Goal: Transaction & Acquisition: Book appointment/travel/reservation

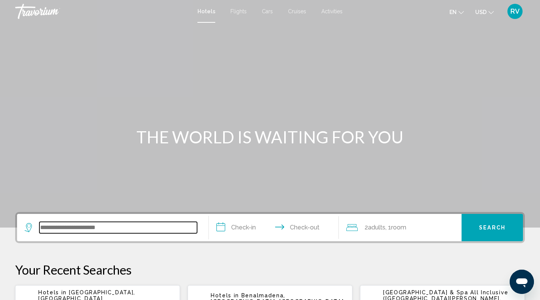
click at [107, 228] on input "Search widget" at bounding box center [118, 227] width 158 height 11
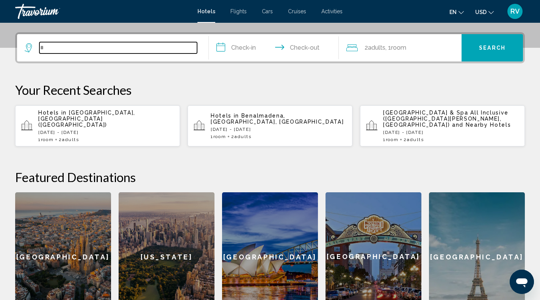
scroll to position [187, 0]
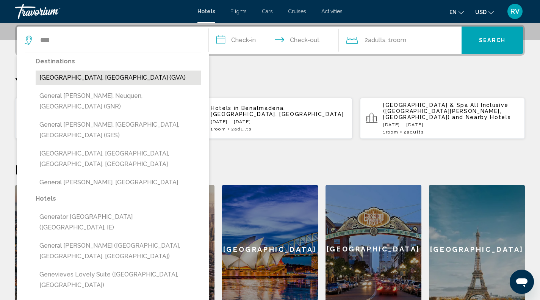
click at [101, 77] on button "[GEOGRAPHIC_DATA], [GEOGRAPHIC_DATA] (GVA)" at bounding box center [119, 78] width 166 height 14
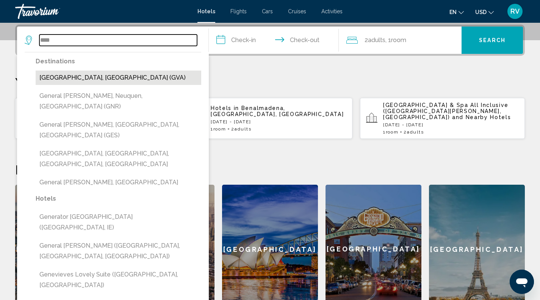
type input "**********"
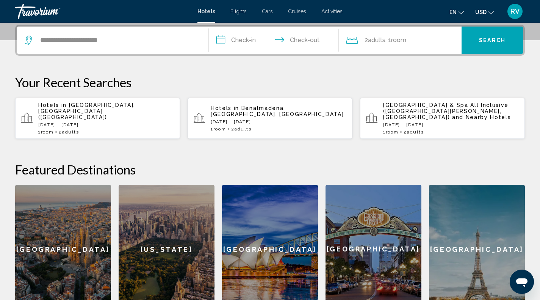
click at [244, 42] on input "**********" at bounding box center [275, 42] width 133 height 30
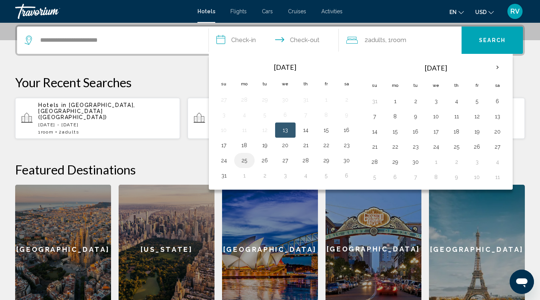
click at [245, 164] on button "25" at bounding box center [244, 160] width 12 height 11
click at [299, 42] on input "**********" at bounding box center [275, 42] width 133 height 30
click at [267, 159] on button "26" at bounding box center [265, 160] width 12 height 11
type input "**********"
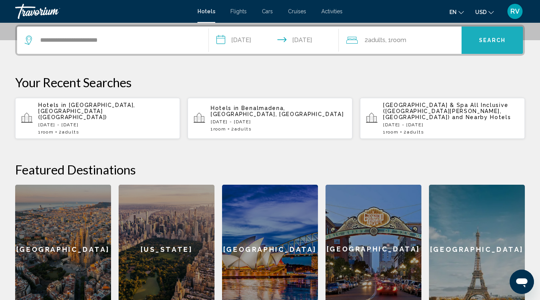
click at [480, 39] on span "Search" at bounding box center [492, 41] width 27 height 6
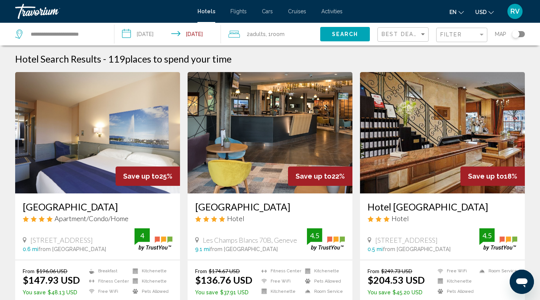
click at [414, 38] on div "Best Deals" at bounding box center [404, 35] width 45 height 14
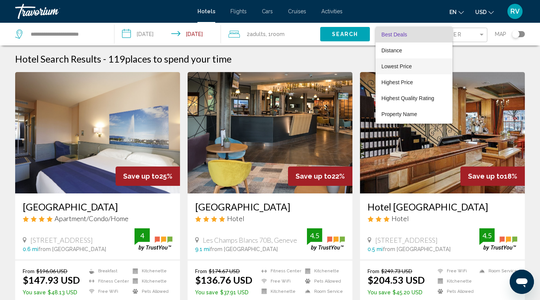
click at [402, 67] on span "Lowest Price" at bounding box center [397, 66] width 30 height 6
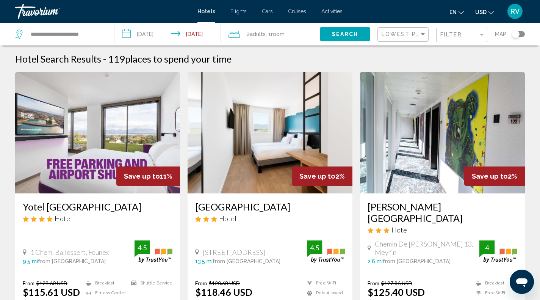
click at [268, 33] on span ", 1 Room rooms" at bounding box center [275, 34] width 19 height 11
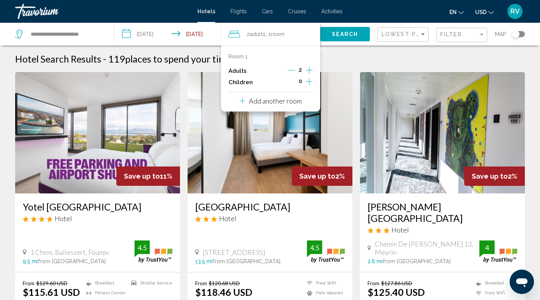
click at [308, 83] on icon "Increment children" at bounding box center [309, 81] width 7 height 9
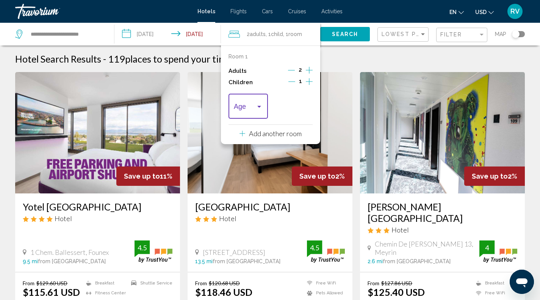
click at [257, 111] on div "Travelers: 2 adults, 1 child" at bounding box center [248, 108] width 29 height 8
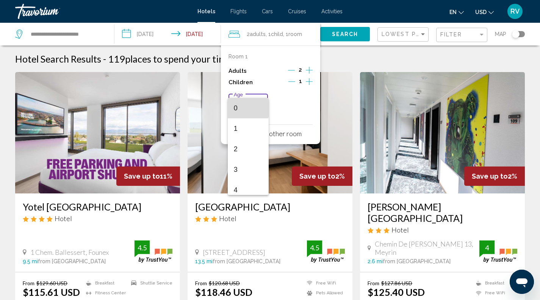
click at [248, 108] on span "0" at bounding box center [248, 108] width 29 height 20
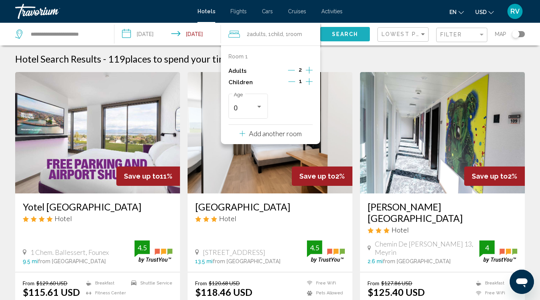
click at [343, 37] on span "Search" at bounding box center [345, 34] width 27 height 6
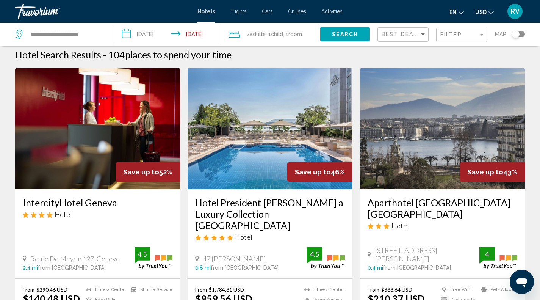
scroll to position [3, 0]
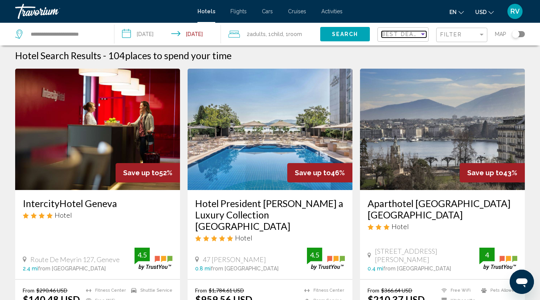
click at [404, 35] on span "Best Deals" at bounding box center [402, 34] width 40 height 6
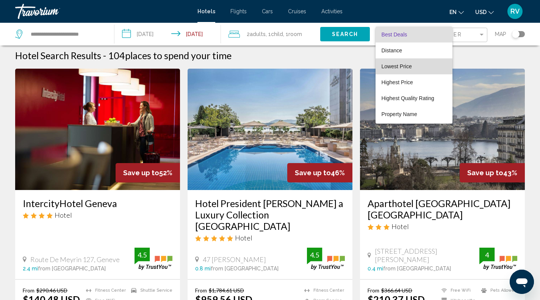
click at [406, 65] on span "Lowest Price" at bounding box center [397, 66] width 30 height 6
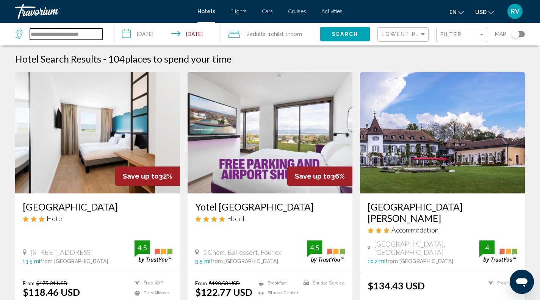
click at [84, 34] on input "**********" at bounding box center [66, 33] width 73 height 11
click at [99, 34] on input "**********" at bounding box center [66, 33] width 73 height 11
type input "*"
click at [69, 34] on input "Search widget" at bounding box center [66, 33] width 73 height 11
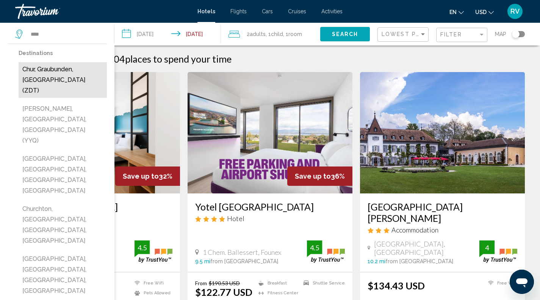
click at [64, 78] on button "Chur, Graubunden, [GEOGRAPHIC_DATA] (ZDT)" at bounding box center [63, 80] width 88 height 36
type input "**********"
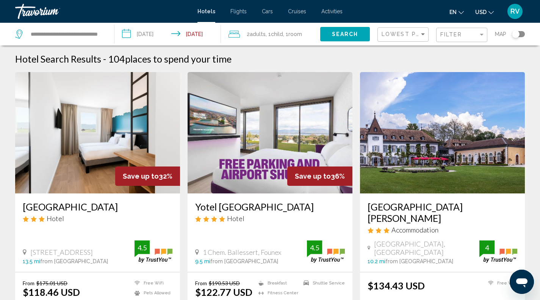
click at [158, 33] on input "**********" at bounding box center [169, 35] width 110 height 25
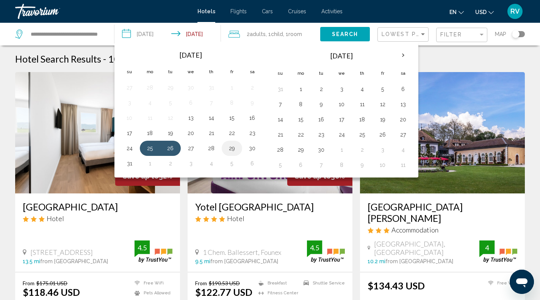
click at [228, 152] on button "29" at bounding box center [232, 148] width 12 height 11
click at [255, 147] on button "30" at bounding box center [252, 148] width 12 height 11
type input "**********"
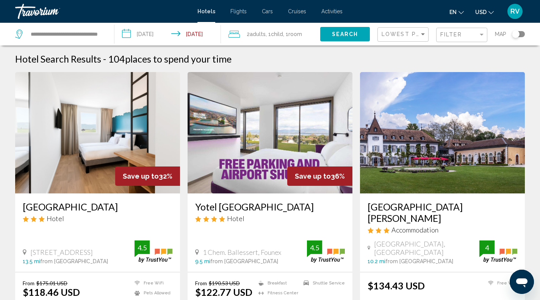
click at [294, 34] on span "Room" at bounding box center [295, 34] width 14 height 6
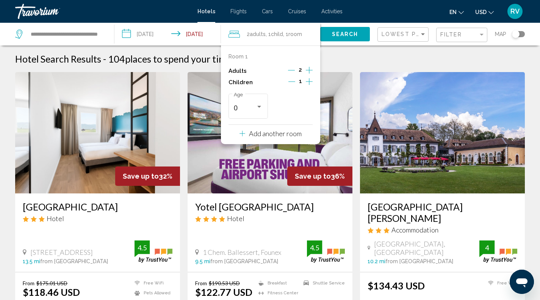
click at [290, 83] on icon "Decrement children" at bounding box center [291, 81] width 7 height 7
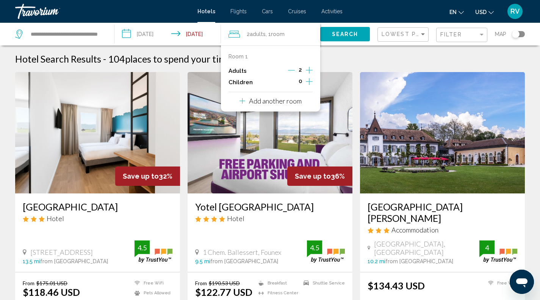
click at [308, 71] on icon "Increment adults" at bounding box center [309, 70] width 7 height 9
click at [340, 34] on span "Search" at bounding box center [345, 34] width 27 height 6
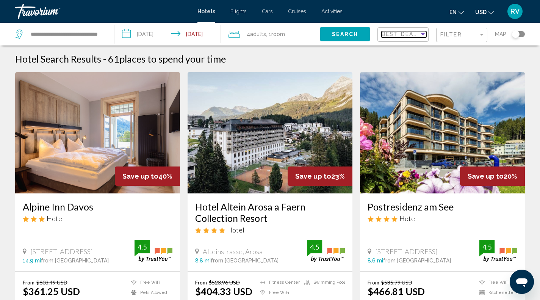
click at [421, 34] on div "Sort by" at bounding box center [423, 34] width 4 height 2
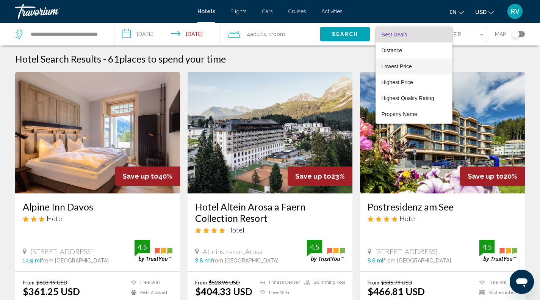
click at [414, 69] on span "Lowest Price" at bounding box center [414, 66] width 65 height 16
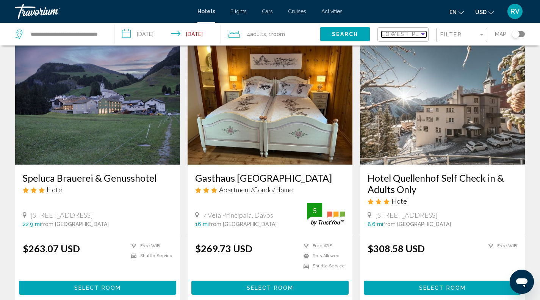
scroll to position [32, 0]
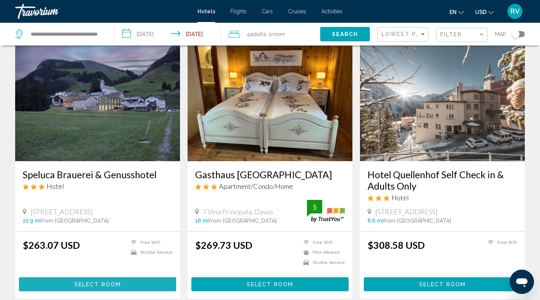
click at [110, 285] on span "Select Room" at bounding box center [97, 284] width 47 height 6
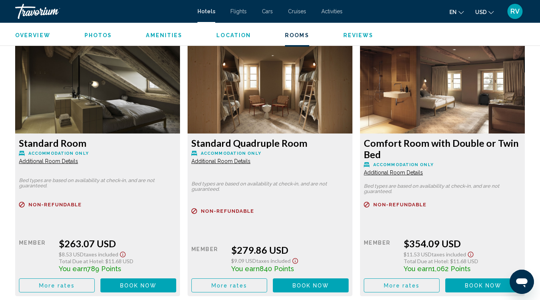
scroll to position [1033, 0]
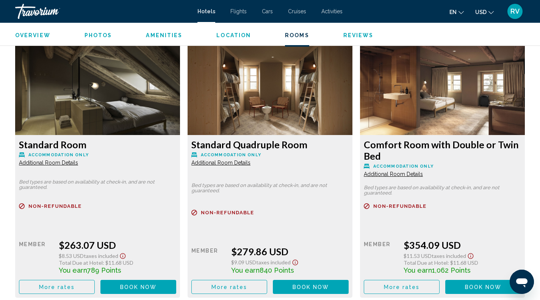
click at [78, 160] on span "Additional Room Details" at bounding box center [48, 163] width 59 height 6
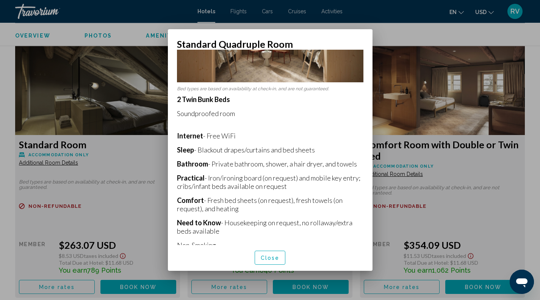
scroll to position [83, 0]
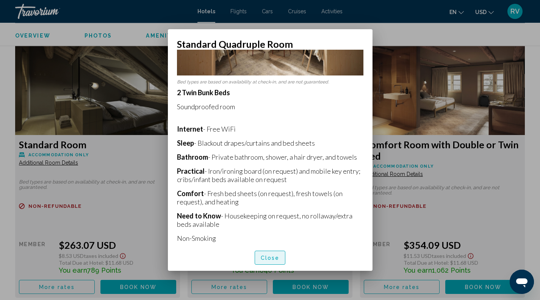
click at [266, 260] on span "Close" at bounding box center [270, 258] width 19 height 6
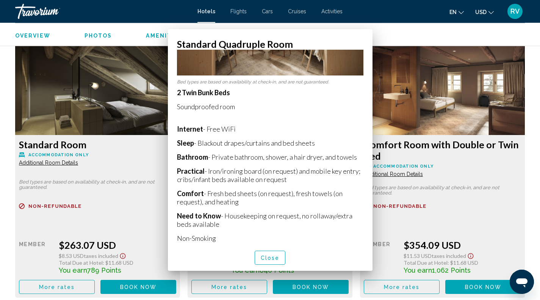
scroll to position [1033, 0]
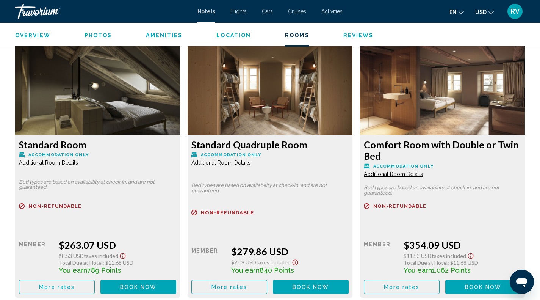
click at [66, 152] on div "Standard Room Accommodation Only Additional Room Details" at bounding box center [97, 152] width 157 height 27
click at [64, 164] on span "Additional Room Details" at bounding box center [48, 163] width 59 height 6
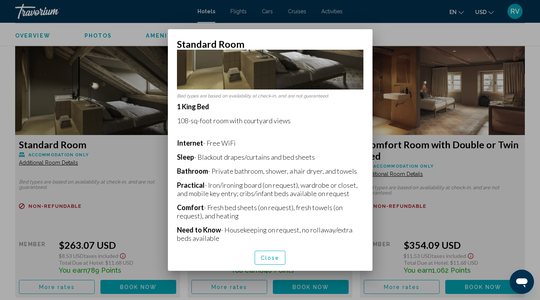
scroll to position [83, 0]
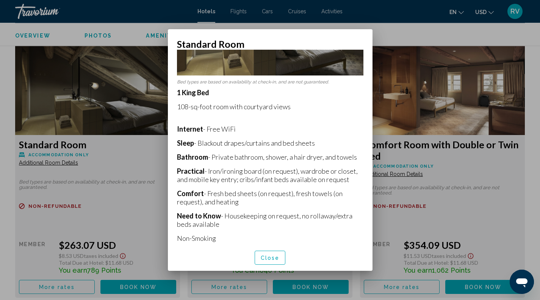
click at [462, 179] on div at bounding box center [270, 150] width 540 height 300
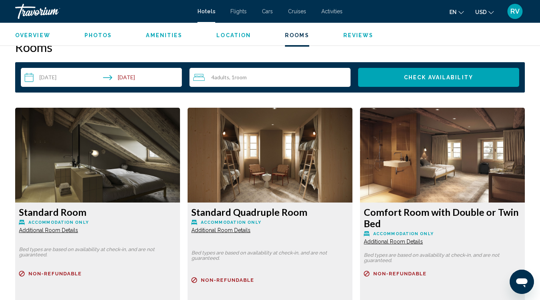
scroll to position [954, 0]
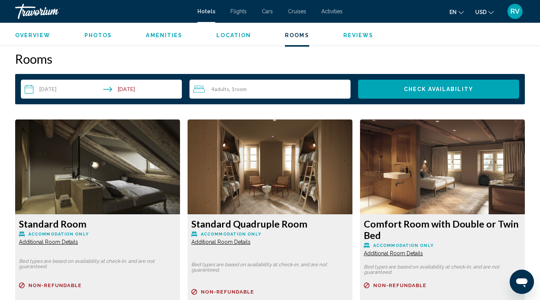
click at [180, 168] on img "Main content" at bounding box center [97, 166] width 165 height 95
click at [180, 179] on img "Main content" at bounding box center [97, 166] width 165 height 95
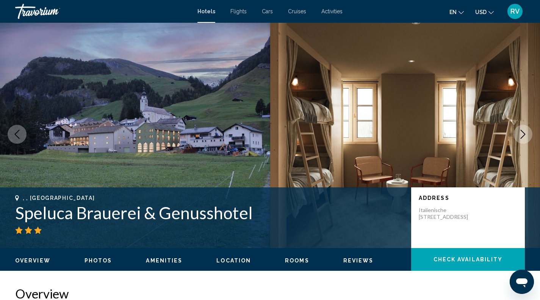
scroll to position [0, 0]
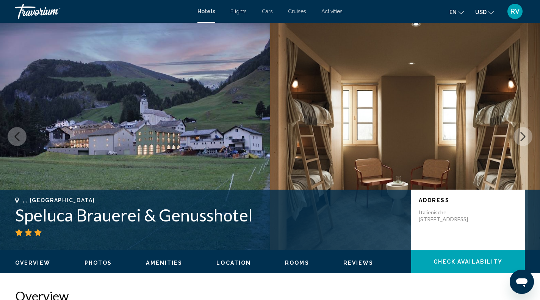
click at [521, 136] on icon "Next image" at bounding box center [523, 136] width 9 height 9
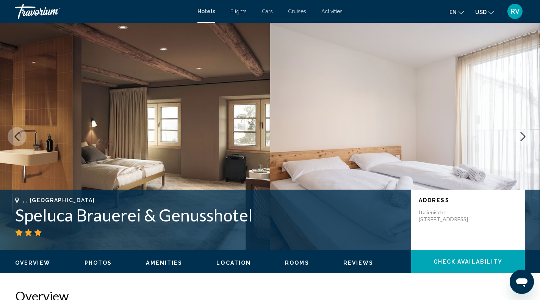
click at [521, 136] on icon "Next image" at bounding box center [523, 136] width 9 height 9
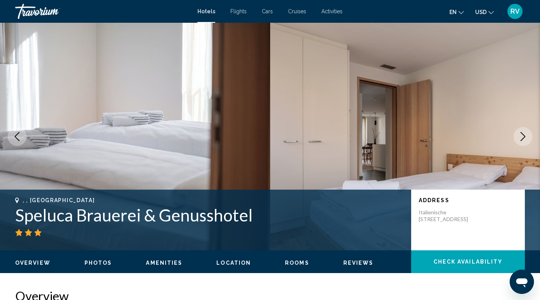
click at [521, 136] on icon "Next image" at bounding box center [523, 136] width 9 height 9
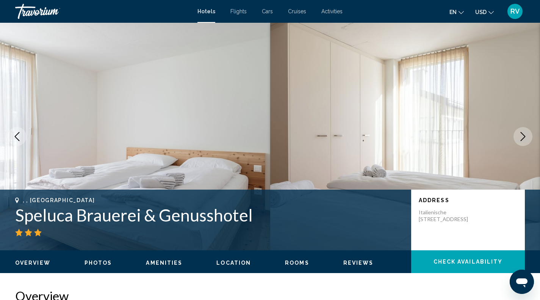
click at [521, 136] on icon "Next image" at bounding box center [523, 136] width 9 height 9
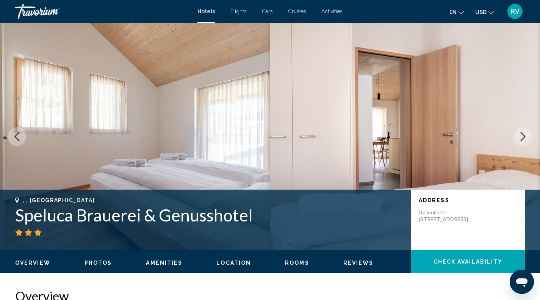
click at [521, 136] on icon "Next image" at bounding box center [523, 136] width 9 height 9
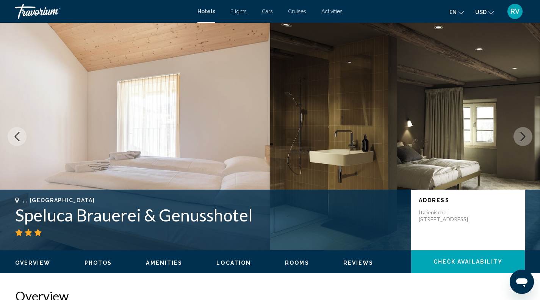
click at [521, 136] on icon "Next image" at bounding box center [523, 136] width 9 height 9
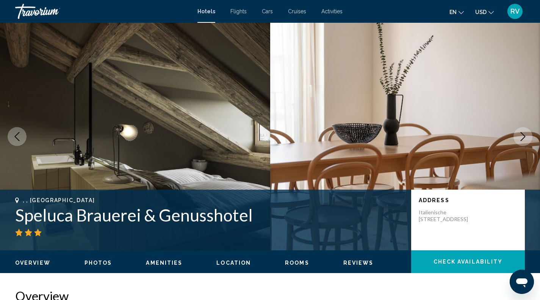
click at [521, 136] on icon "Next image" at bounding box center [523, 136] width 9 height 9
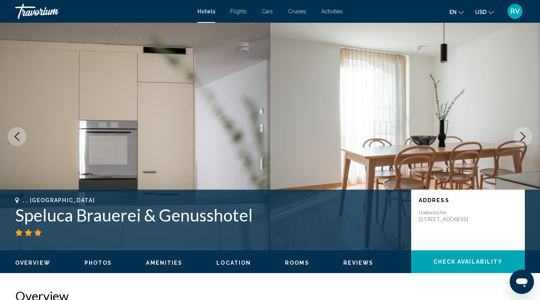
click at [521, 136] on icon "Next image" at bounding box center [523, 136] width 9 height 9
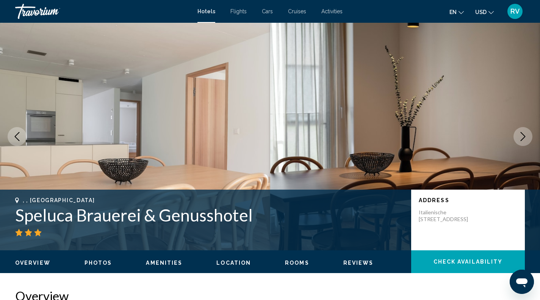
click at [521, 136] on icon "Next image" at bounding box center [523, 136] width 9 height 9
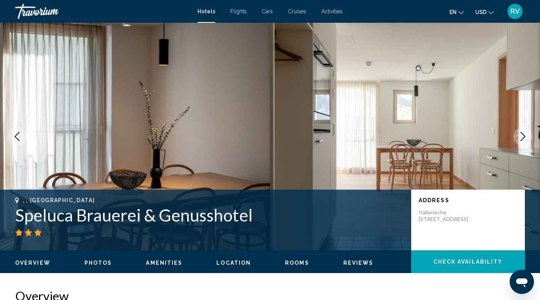
click at [521, 136] on icon "Next image" at bounding box center [523, 136] width 9 height 9
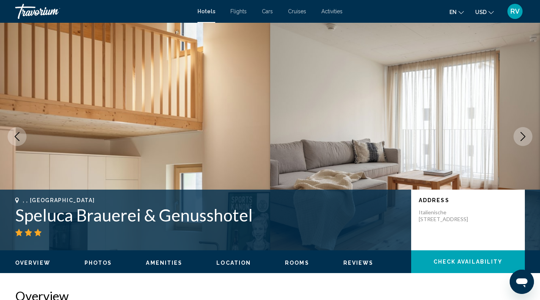
click at [521, 136] on icon "Next image" at bounding box center [523, 136] width 9 height 9
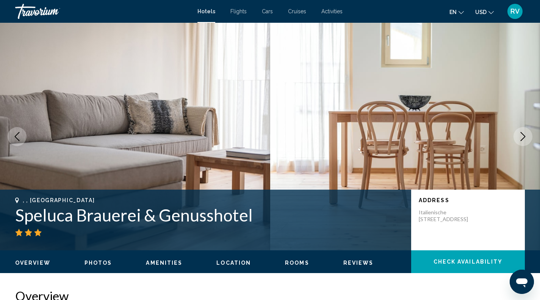
click at [521, 136] on icon "Next image" at bounding box center [523, 136] width 9 height 9
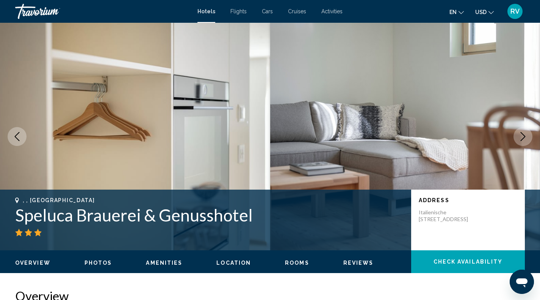
click at [521, 136] on icon "Next image" at bounding box center [523, 136] width 9 height 9
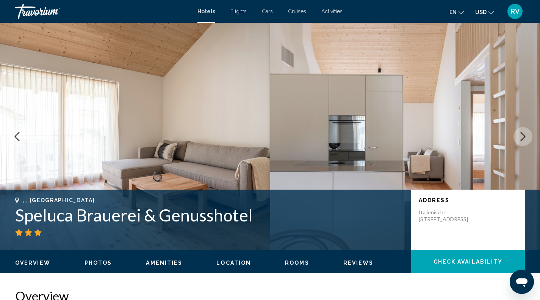
click at [521, 136] on icon "Next image" at bounding box center [523, 136] width 9 height 9
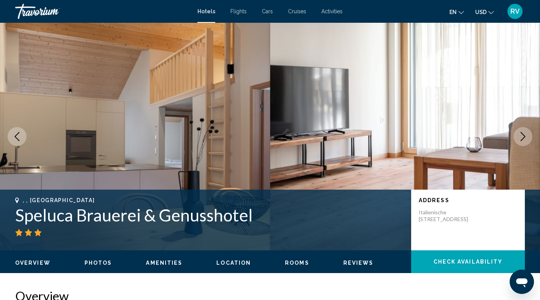
click at [521, 136] on icon "Next image" at bounding box center [523, 136] width 9 height 9
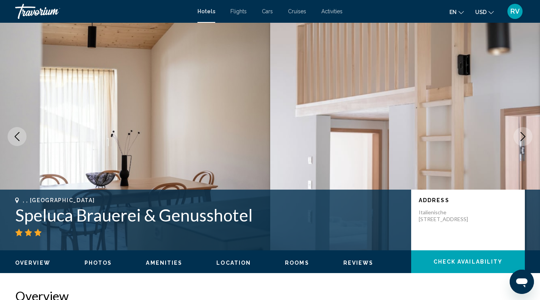
click at [521, 136] on icon "Next image" at bounding box center [523, 136] width 9 height 9
